Goal: Check status: Check status

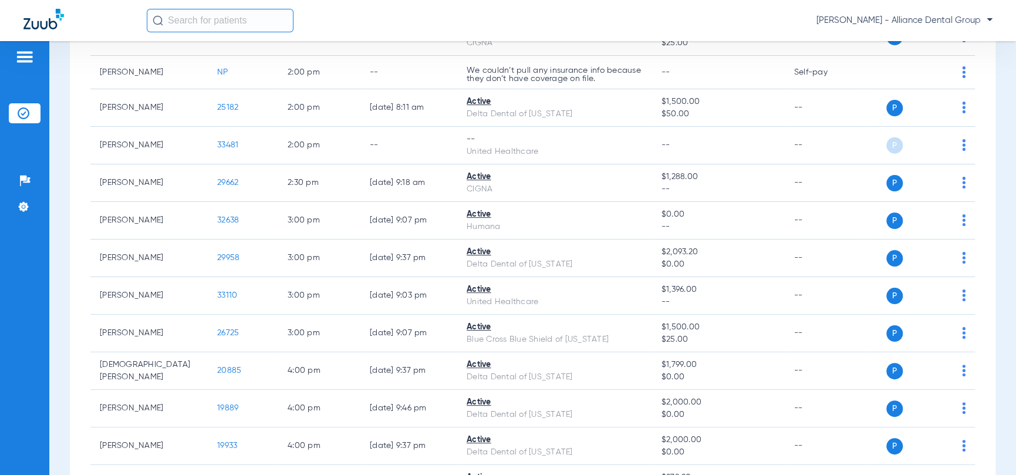
scroll to position [1564, 0]
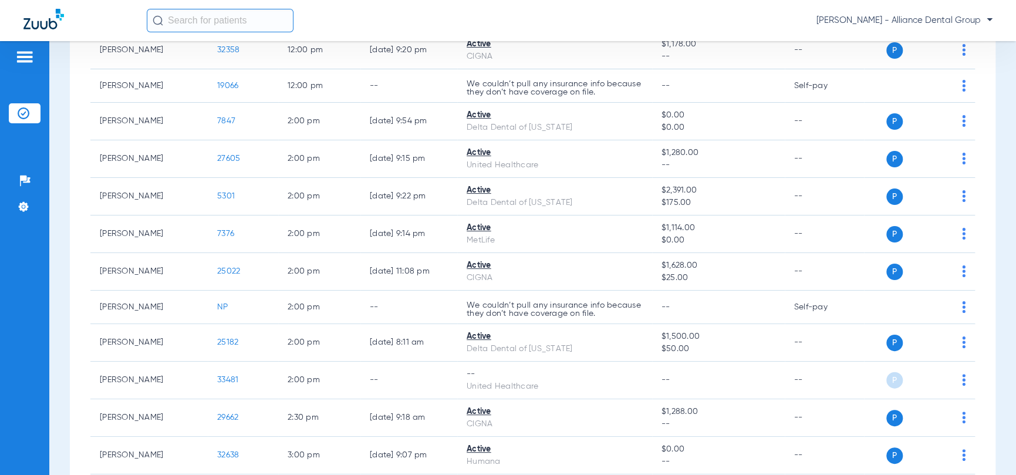
click at [220, 26] on input "text" at bounding box center [220, 20] width 147 height 23
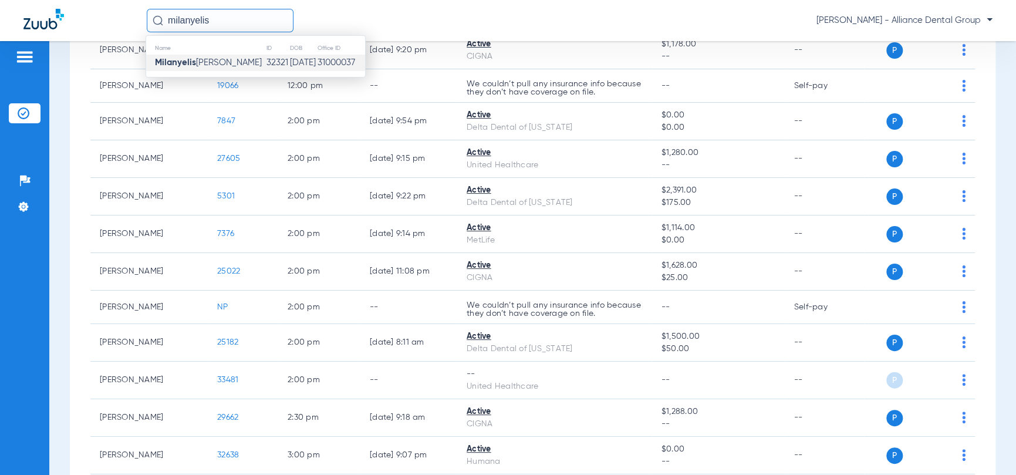
type input "milanyelis"
click at [199, 66] on span "Milanyelis [PERSON_NAME]" at bounding box center [208, 62] width 107 height 9
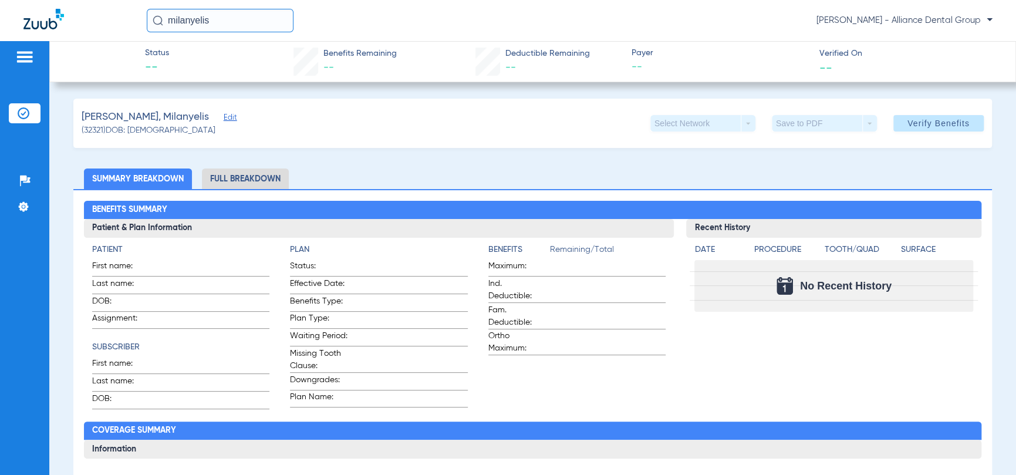
click at [229, 179] on li "Full Breakdown" at bounding box center [245, 178] width 87 height 21
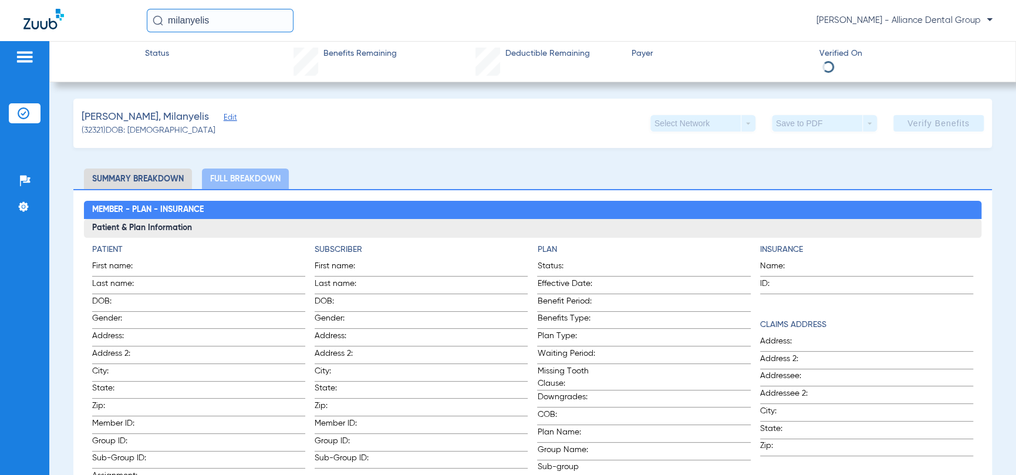
click at [154, 178] on li "Summary Breakdown" at bounding box center [138, 178] width 108 height 21
click at [926, 124] on app-verify-button "Verify Benefits" at bounding box center [939, 123] width 90 height 16
click at [224, 116] on span "Edit" at bounding box center [229, 118] width 11 height 11
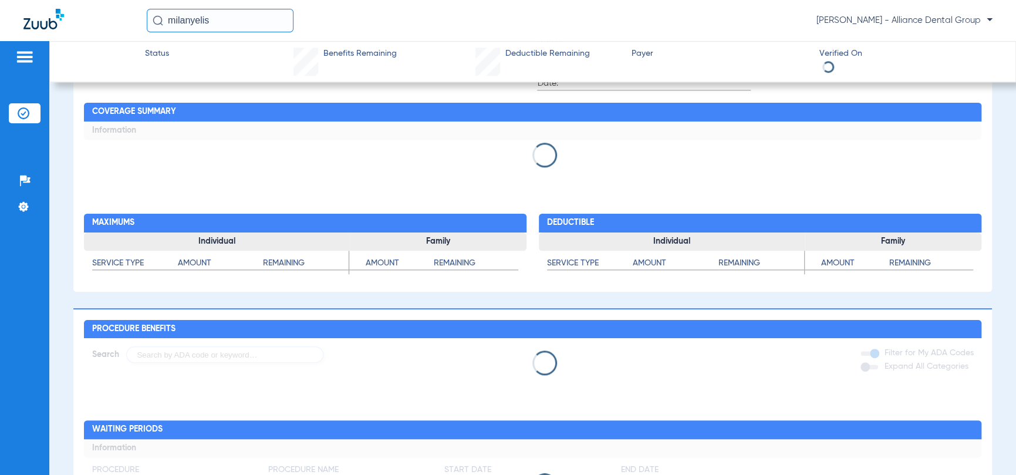
scroll to position [608, 0]
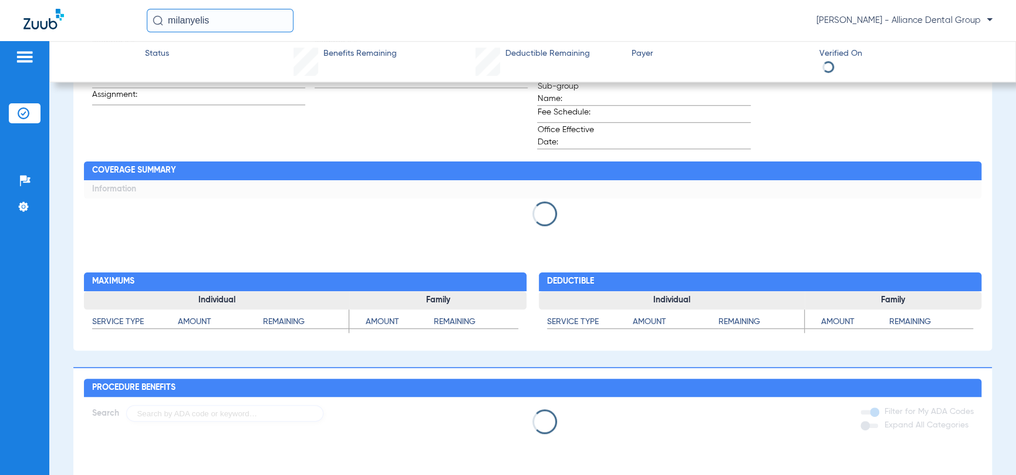
click at [168, 57] on div "Status Benefits Remaining Deductible Remaining Payer Verified On" at bounding box center [532, 61] width 967 height 41
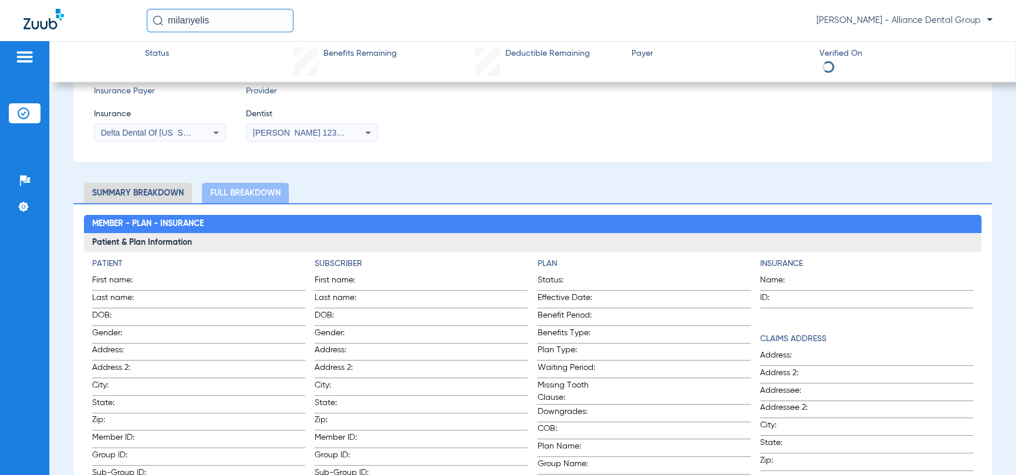
scroll to position [235, 0]
